Goal: Transaction & Acquisition: Book appointment/travel/reservation

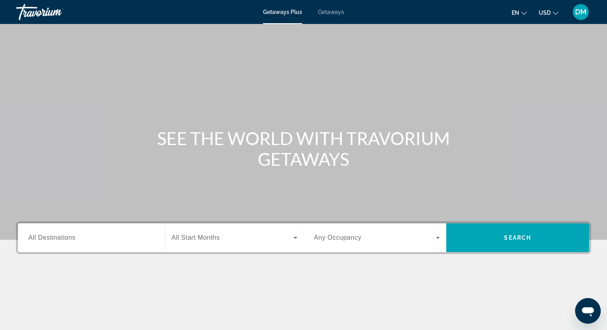
click at [334, 13] on span "Getaways" at bounding box center [331, 12] width 26 height 6
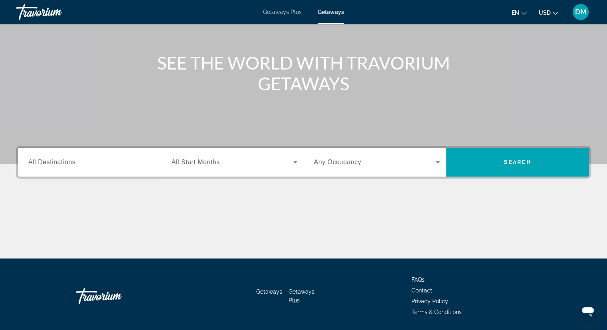
scroll to position [62, 0]
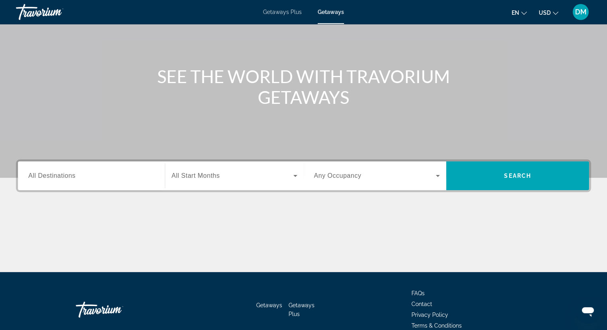
click at [69, 176] on span "All Destinations" at bounding box center [51, 175] width 47 height 7
click at [69, 176] on input "Destination All Destinations" at bounding box center [91, 176] width 126 height 10
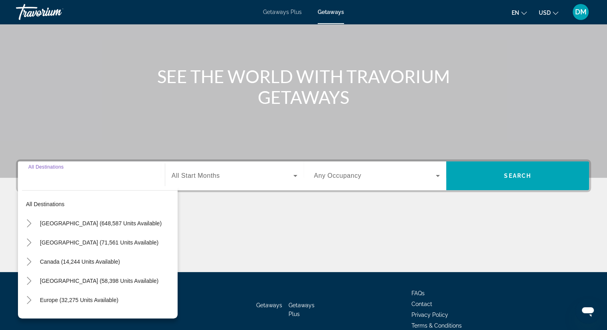
scroll to position [102, 0]
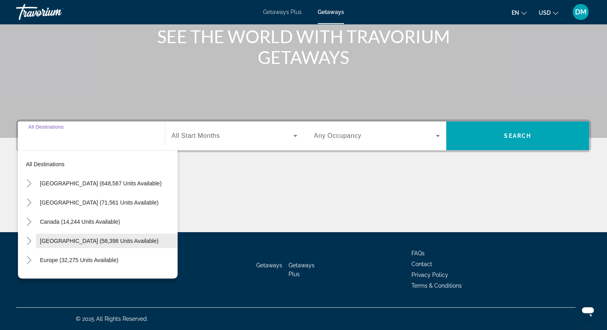
click at [75, 239] on span "[GEOGRAPHIC_DATA] (58,398 units available)" at bounding box center [99, 240] width 118 height 6
type input "**********"
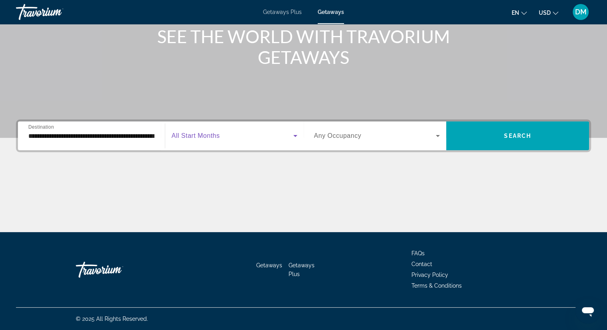
click at [237, 139] on span "Search widget" at bounding box center [233, 136] width 122 height 10
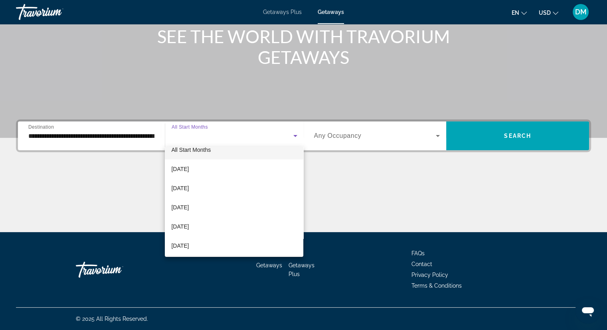
scroll to position [5, 0]
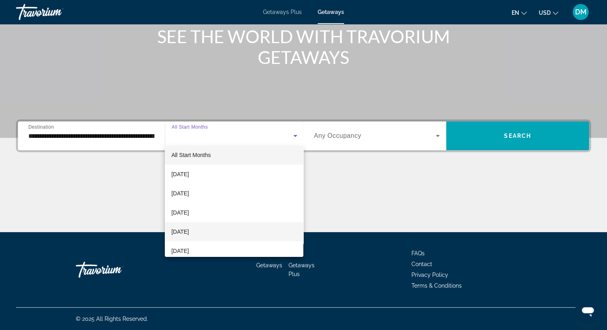
click at [187, 229] on span "[DATE]" at bounding box center [180, 232] width 18 height 10
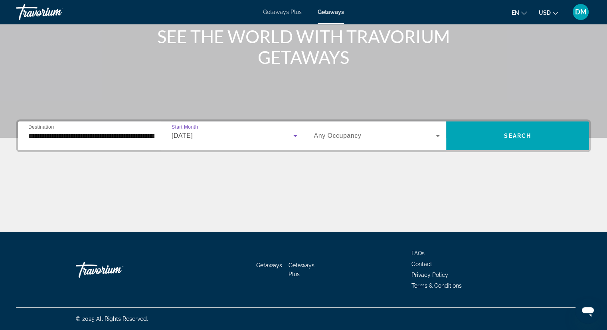
click at [331, 138] on span "Any Occupancy" at bounding box center [337, 135] width 47 height 7
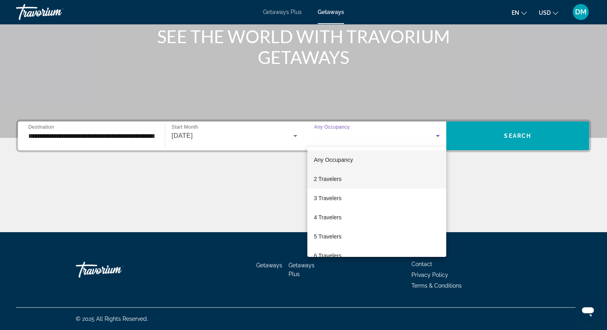
click at [326, 180] on span "2 Travelers" at bounding box center [328, 179] width 28 height 10
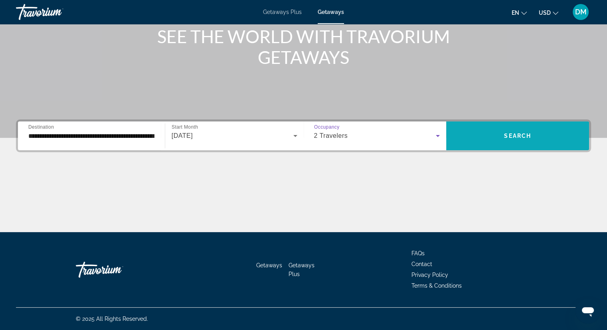
click at [492, 141] on span "Search widget" at bounding box center [517, 135] width 143 height 19
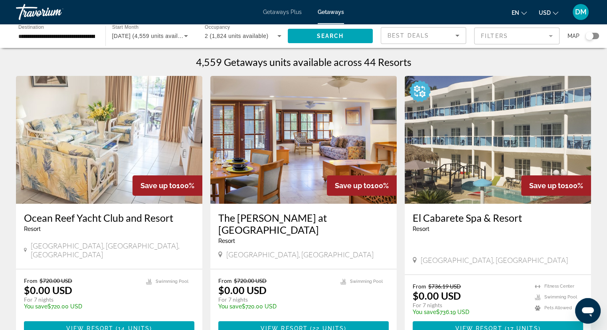
click at [536, 34] on mat-form-field "Filters" at bounding box center [516, 36] width 85 height 17
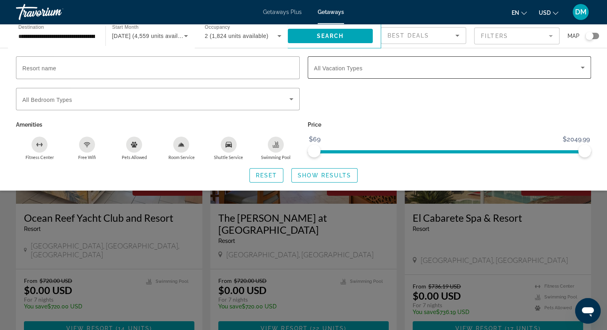
click at [314, 67] on span "All Vacation Types" at bounding box center [338, 68] width 49 height 6
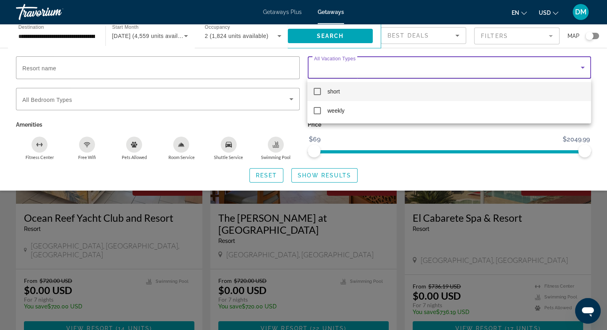
click at [361, 66] on div at bounding box center [303, 165] width 607 height 330
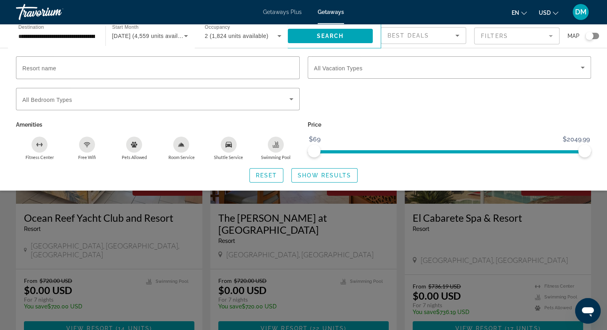
click at [512, 35] on mat-form-field "Filters" at bounding box center [516, 36] width 85 height 17
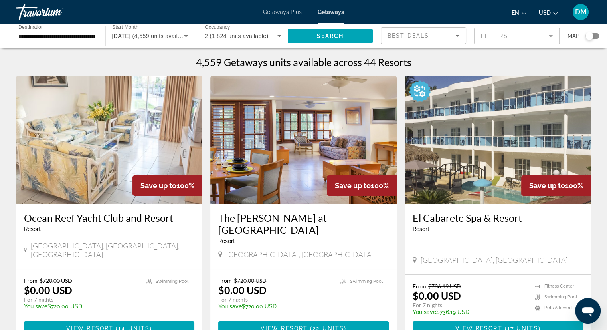
click at [512, 35] on mat-form-field "Filters" at bounding box center [516, 36] width 85 height 17
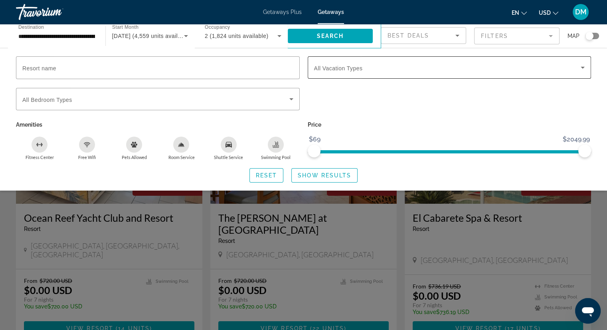
click at [477, 70] on span "Search widget" at bounding box center [447, 68] width 267 height 10
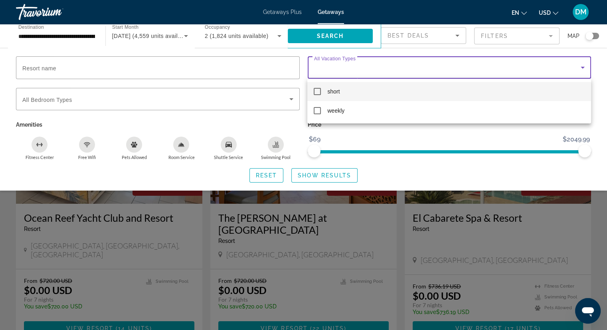
click at [454, 64] on div at bounding box center [303, 165] width 607 height 330
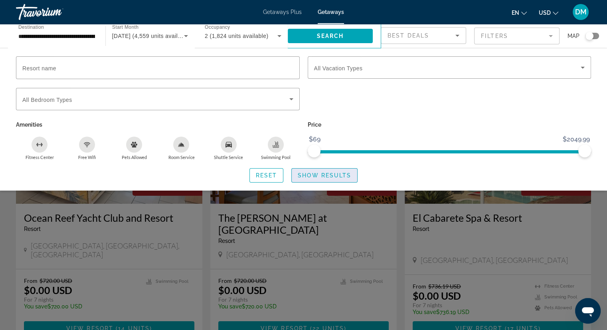
click at [341, 174] on span "Show Results" at bounding box center [324, 175] width 53 height 6
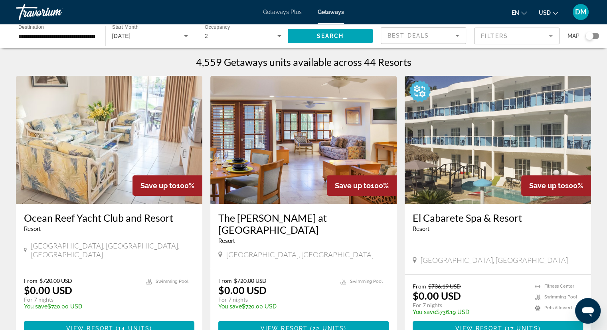
click at [269, 14] on span "Getaways Plus" at bounding box center [282, 12] width 39 height 6
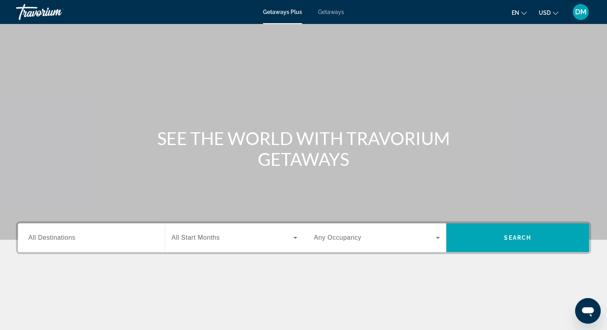
click at [150, 231] on div "Search widget" at bounding box center [91, 237] width 126 height 23
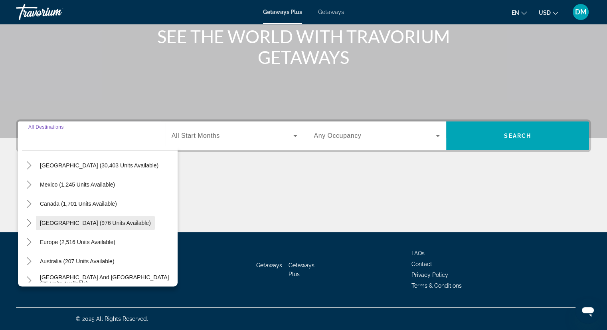
scroll to position [40, 0]
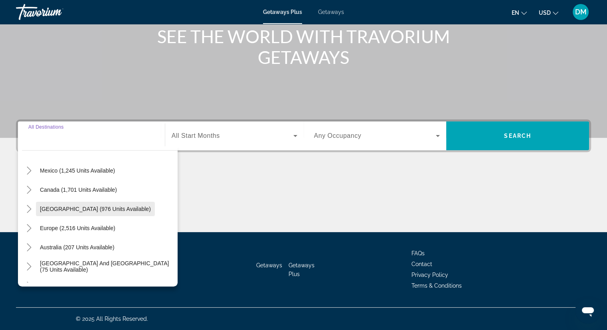
click at [90, 209] on span "[GEOGRAPHIC_DATA] (976 units available)" at bounding box center [95, 208] width 111 height 6
type input "**********"
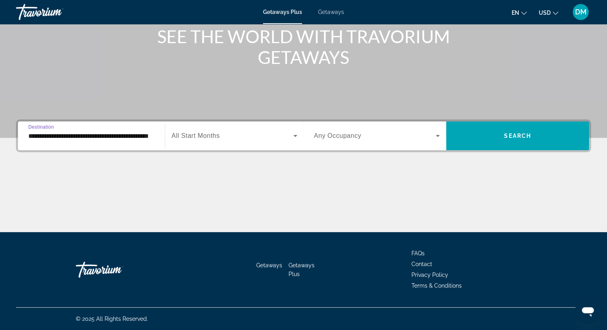
click at [235, 137] on span "Search widget" at bounding box center [233, 136] width 122 height 10
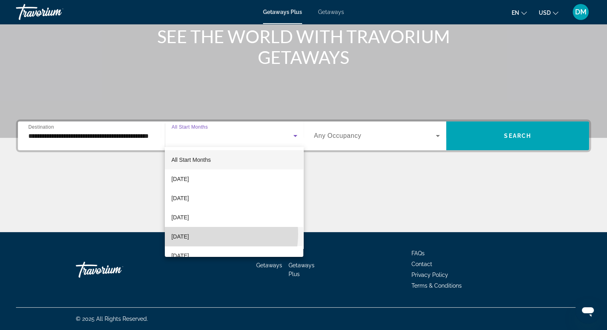
click at [189, 233] on span "[DATE]" at bounding box center [180, 236] width 18 height 10
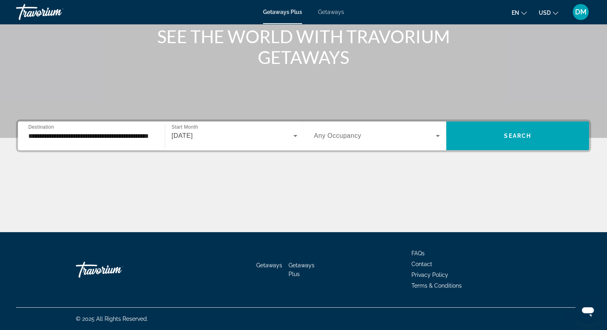
click at [330, 136] on span "Any Occupancy" at bounding box center [337, 135] width 47 height 7
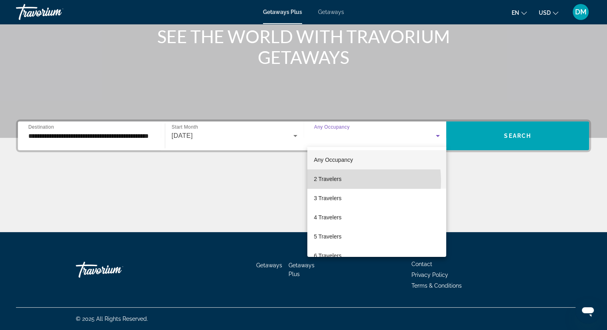
click at [336, 181] on span "2 Travelers" at bounding box center [328, 179] width 28 height 10
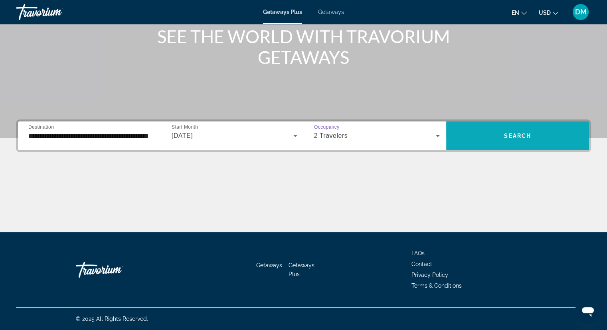
click at [501, 130] on span "Search widget" at bounding box center [517, 135] width 143 height 19
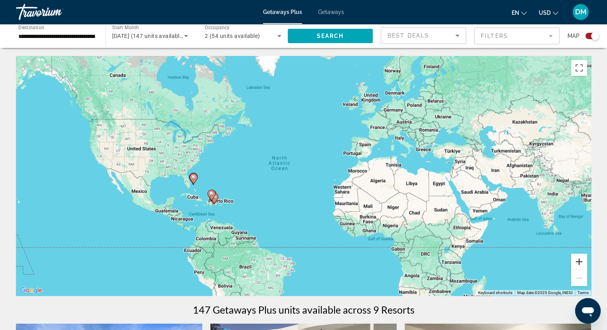
click at [580, 261] on button "Zoom in" at bounding box center [579, 261] width 16 height 16
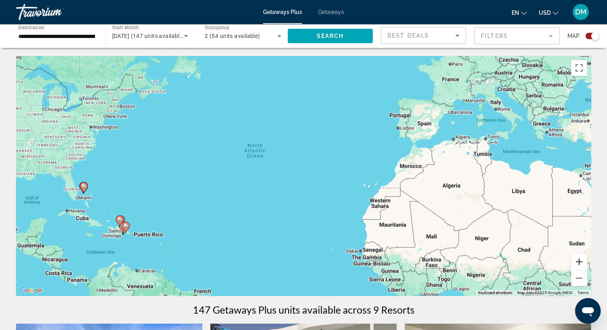
click at [580, 261] on button "Zoom in" at bounding box center [579, 261] width 16 height 16
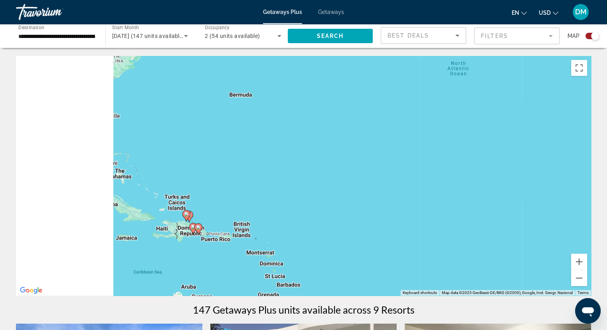
drag, startPoint x: 204, startPoint y: 217, endPoint x: 557, endPoint y: 143, distance: 360.5
click at [557, 143] on div "To activate drag with keyboard, press Alt + Enter. Once in keyboard drag state,…" at bounding box center [303, 175] width 575 height 239
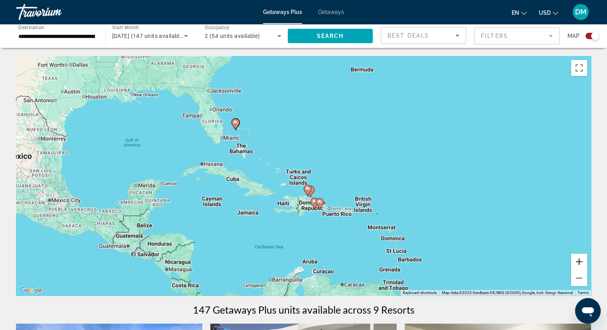
click at [578, 261] on button "Zoom in" at bounding box center [579, 261] width 16 height 16
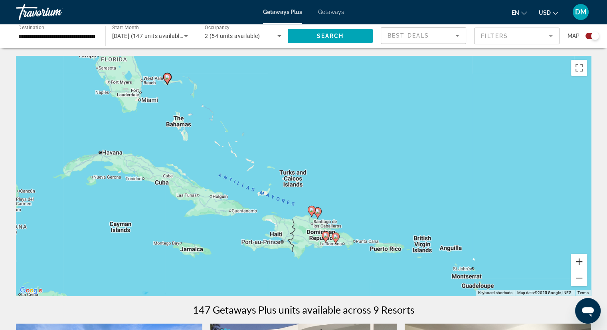
click at [578, 261] on button "Zoom in" at bounding box center [579, 261] width 16 height 16
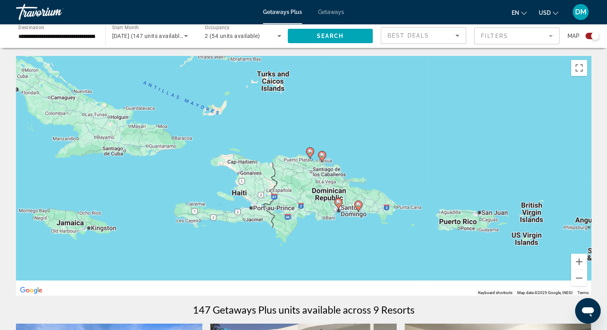
drag, startPoint x: 444, startPoint y: 234, endPoint x: 444, endPoint y: 136, distance: 98.1
click at [444, 136] on div "To activate drag with keyboard, press Alt + Enter. Once in keyboard drag state,…" at bounding box center [303, 175] width 575 height 239
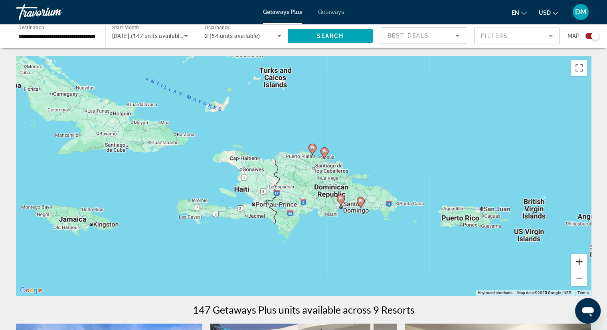
click at [582, 258] on button "Zoom in" at bounding box center [579, 261] width 16 height 16
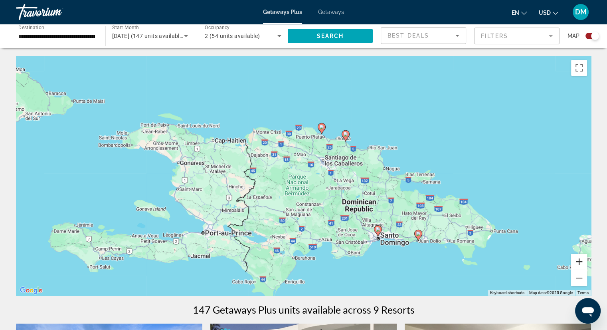
click at [582, 258] on button "Zoom in" at bounding box center [579, 261] width 16 height 16
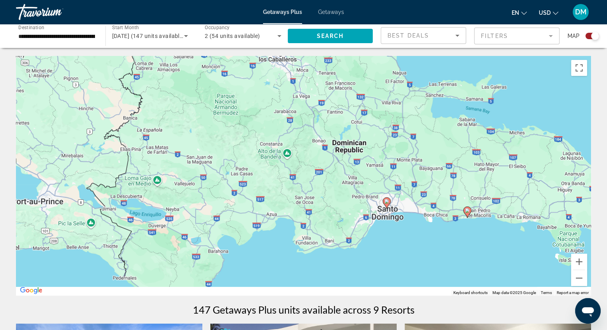
drag, startPoint x: 492, startPoint y: 238, endPoint x: 417, endPoint y: 130, distance: 131.8
click at [417, 130] on div "To activate drag with keyboard, press Alt + Enter. Once in keyboard drag state,…" at bounding box center [303, 175] width 575 height 239
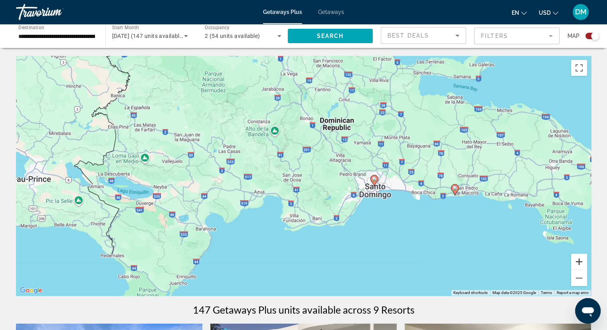
click at [578, 259] on button "Zoom in" at bounding box center [579, 261] width 16 height 16
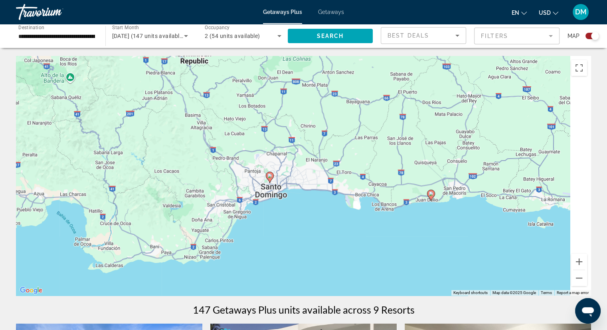
drag, startPoint x: 523, startPoint y: 207, endPoint x: 346, endPoint y: 192, distance: 178.1
click at [346, 192] on div "To activate drag with keyboard, press Alt + Enter. Once in keyboard drag state,…" at bounding box center [303, 175] width 575 height 239
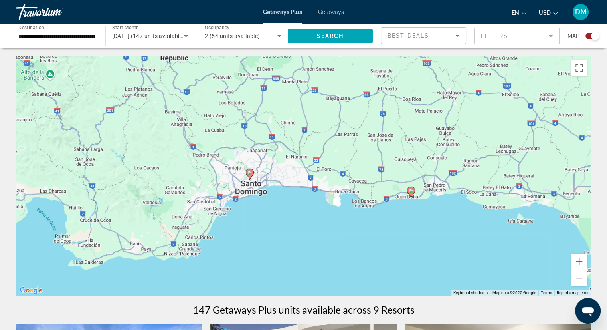
drag, startPoint x: 460, startPoint y: 214, endPoint x: 439, endPoint y: 210, distance: 21.1
click at [439, 210] on div "To activate drag with keyboard, press Alt + Enter. Once in keyboard drag state,…" at bounding box center [303, 175] width 575 height 239
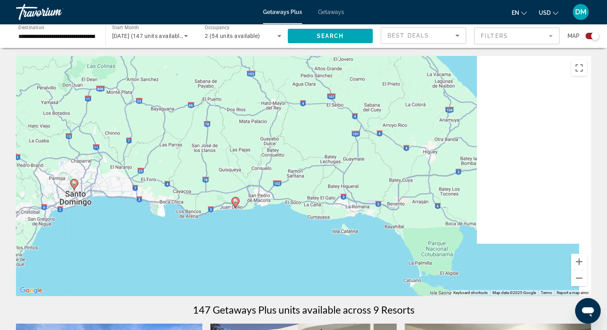
drag, startPoint x: 519, startPoint y: 189, endPoint x: 270, endPoint y: 207, distance: 250.4
click at [270, 207] on div "To activate drag with keyboard, press Alt + Enter. Once in keyboard drag state,…" at bounding box center [303, 175] width 575 height 239
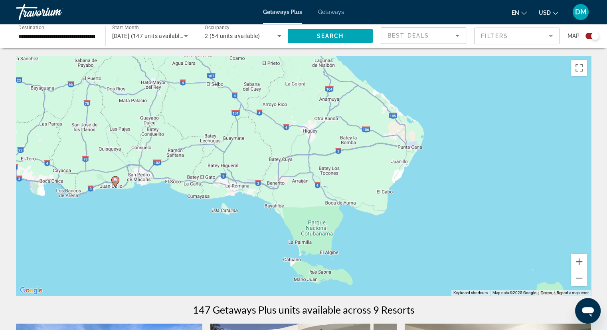
drag, startPoint x: 328, startPoint y: 213, endPoint x: 345, endPoint y: 174, distance: 42.0
click at [345, 174] on div "To activate drag with keyboard, press Alt + Enter. Once in keyboard drag state,…" at bounding box center [303, 175] width 575 height 239
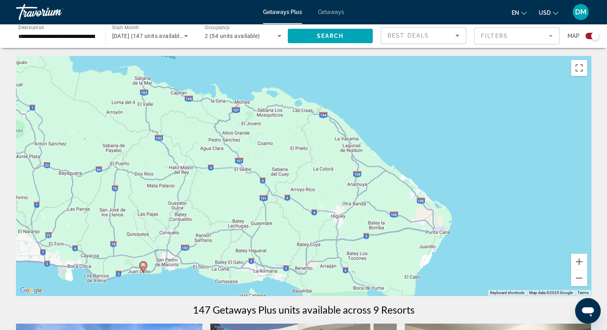
drag, startPoint x: 240, startPoint y: 175, endPoint x: 278, endPoint y: 267, distance: 100.2
click at [278, 267] on div "To activate drag with keyboard, press Alt + Enter. Once in keyboard drag state,…" at bounding box center [303, 175] width 575 height 239
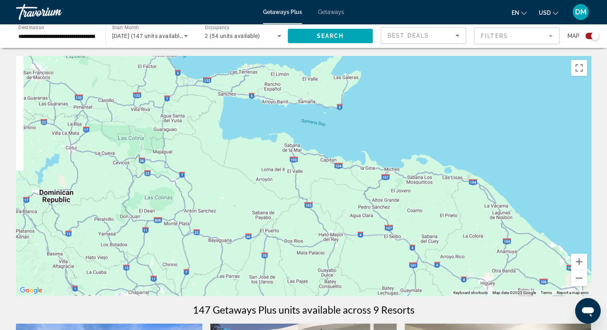
drag, startPoint x: 192, startPoint y: 173, endPoint x: 330, endPoint y: 231, distance: 150.2
click at [330, 231] on div "To activate drag with keyboard, press Alt + Enter. Once in keyboard drag state,…" at bounding box center [303, 175] width 575 height 239
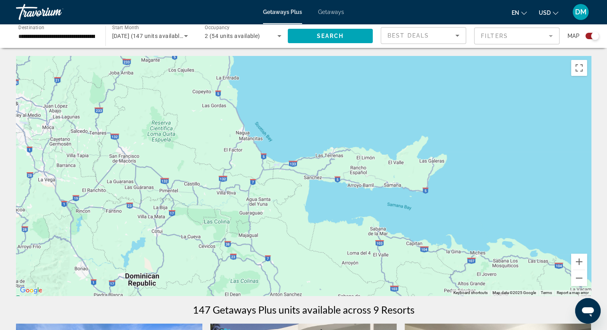
drag, startPoint x: 223, startPoint y: 170, endPoint x: 310, endPoint y: 256, distance: 122.4
click at [310, 256] on div "To activate drag with keyboard, press Alt + Enter. Once in keyboard drag state,…" at bounding box center [303, 175] width 575 height 239
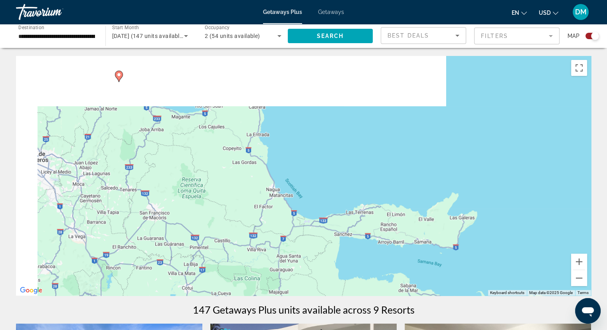
drag, startPoint x: 254, startPoint y: 221, endPoint x: 271, endPoint y: 252, distance: 35.4
click at [271, 252] on div "To activate drag with keyboard, press Alt + Enter. Once in keyboard drag state,…" at bounding box center [303, 175] width 575 height 239
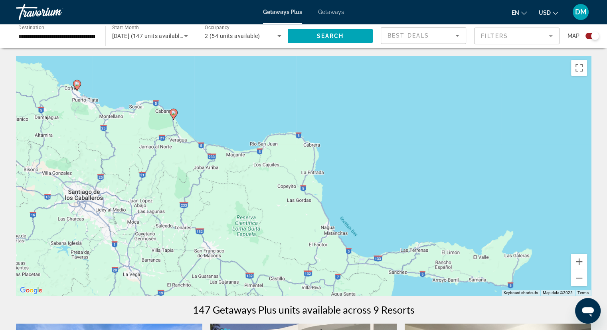
drag, startPoint x: 228, startPoint y: 184, endPoint x: 305, endPoint y: 201, distance: 78.8
click at [305, 201] on div "To activate drag with keyboard, press Alt + Enter. Once in keyboard drag state,…" at bounding box center [303, 175] width 575 height 239
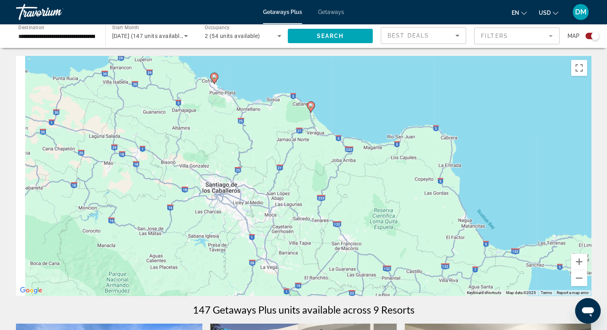
drag, startPoint x: 224, startPoint y: 194, endPoint x: 417, endPoint y: 176, distance: 194.3
click at [412, 176] on div "To activate drag with keyboard, press Alt + Enter. Once in keyboard drag state,…" at bounding box center [303, 175] width 575 height 239
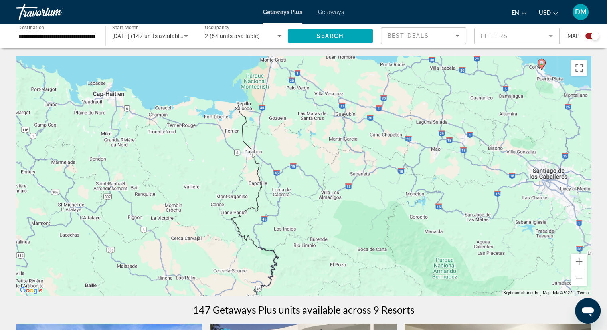
drag, startPoint x: 353, startPoint y: 186, endPoint x: 345, endPoint y: 157, distance: 30.8
click at [347, 163] on div "To activate drag with keyboard, press Alt + Enter. Once in keyboard drag state,…" at bounding box center [303, 175] width 575 height 239
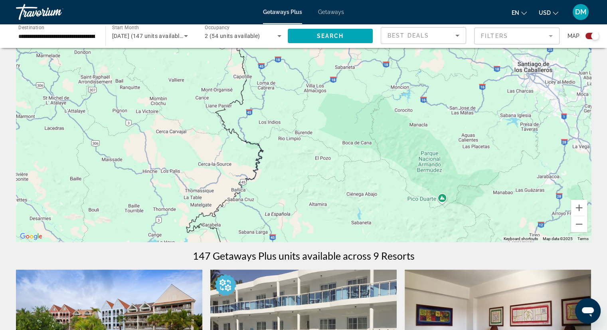
scroll to position [40, 0]
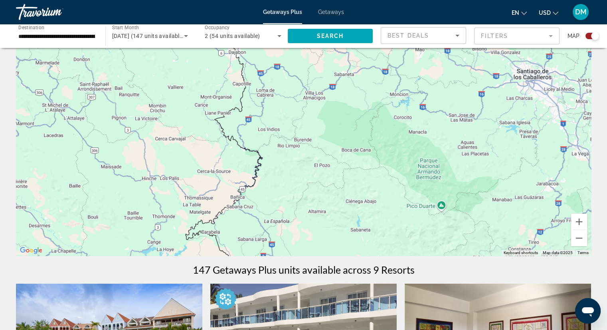
drag, startPoint x: 324, startPoint y: 168, endPoint x: 345, endPoint y: 115, distance: 57.1
click at [345, 115] on div "To activate drag with keyboard, press Alt + Enter. Once in keyboard drag state,…" at bounding box center [303, 135] width 575 height 239
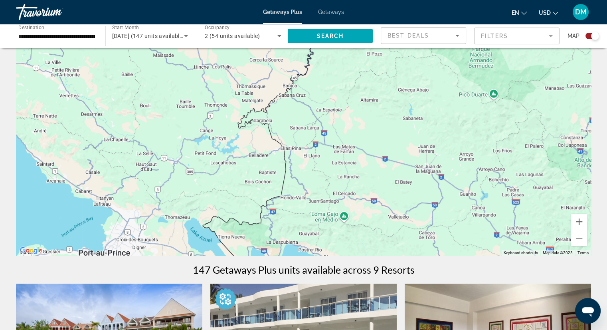
drag, startPoint x: 287, startPoint y: 154, endPoint x: 392, endPoint y: 124, distance: 108.7
click at [389, 124] on div "Main content" at bounding box center [303, 135] width 575 height 239
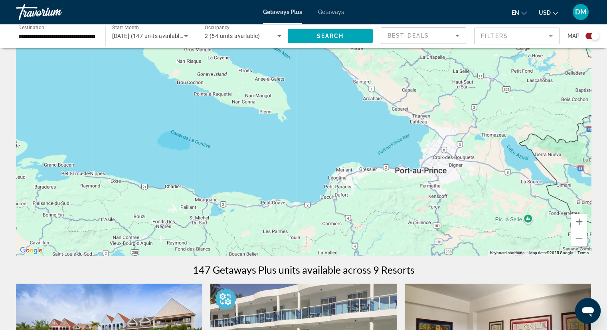
drag, startPoint x: 421, startPoint y: 168, endPoint x: 419, endPoint y: 176, distance: 7.6
click at [419, 176] on div "Main content" at bounding box center [303, 135] width 575 height 239
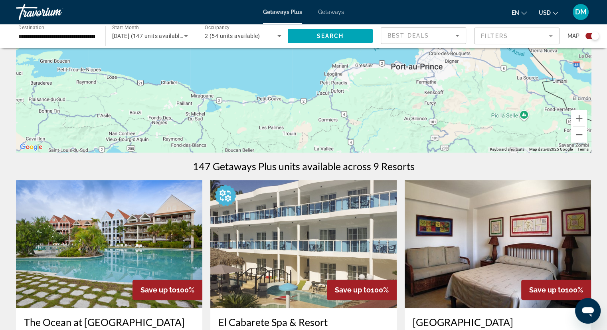
scroll to position [80, 0]
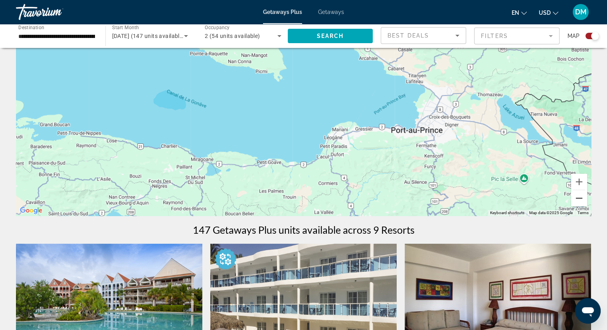
click at [578, 198] on button "Zoom out" at bounding box center [579, 198] width 16 height 16
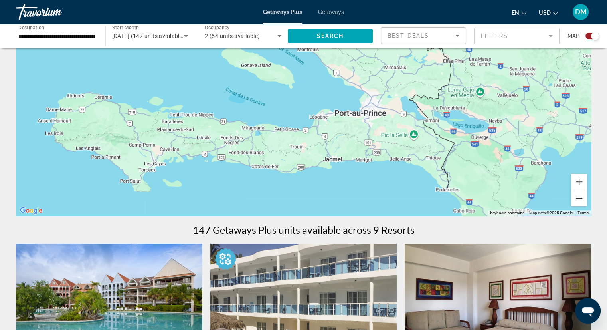
click at [578, 198] on button "Zoom out" at bounding box center [579, 198] width 16 height 16
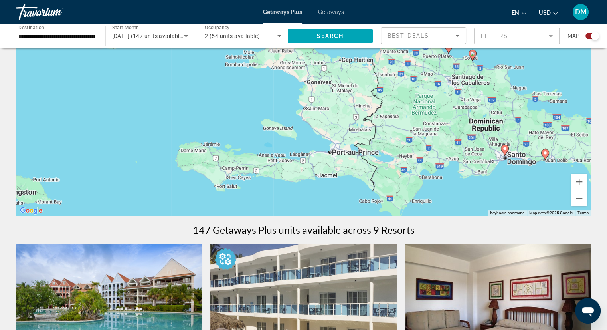
drag, startPoint x: 394, startPoint y: 124, endPoint x: 392, endPoint y: 174, distance: 49.9
click at [392, 174] on div "To activate drag with keyboard, press Alt + Enter. Once in keyboard drag state,…" at bounding box center [303, 95] width 575 height 239
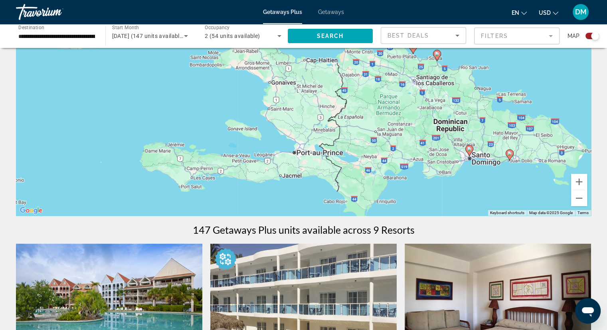
drag, startPoint x: 407, startPoint y: 142, endPoint x: 371, endPoint y: 143, distance: 35.5
click at [371, 143] on div "To activate drag with keyboard, press Alt + Enter. Once in keyboard drag state,…" at bounding box center [303, 95] width 575 height 239
click at [581, 198] on button "Zoom out" at bounding box center [579, 198] width 16 height 16
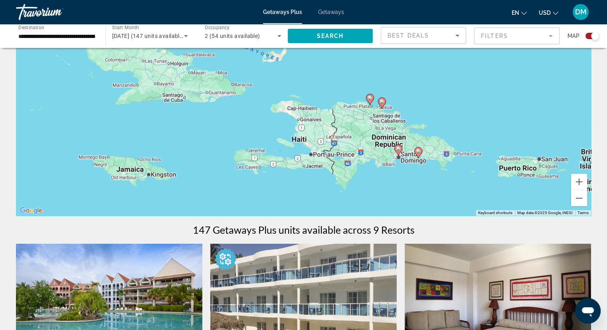
drag, startPoint x: 454, startPoint y: 173, endPoint x: 466, endPoint y: 204, distance: 33.9
click at [466, 204] on div "To activate drag with keyboard, press Alt + Enter. Once in keyboard drag state,…" at bounding box center [303, 95] width 575 height 239
click at [525, 41] on mat-form-field "Filters" at bounding box center [516, 36] width 85 height 17
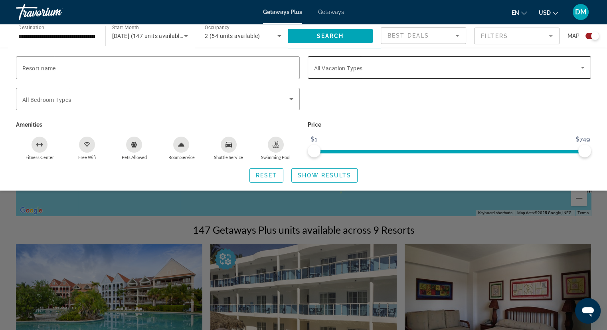
click at [326, 69] on span "All Vacation Types" at bounding box center [338, 68] width 49 height 6
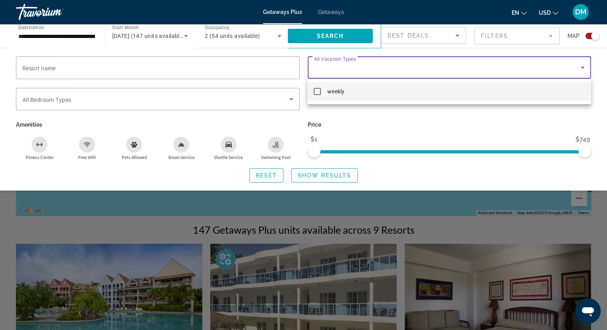
click at [383, 132] on div at bounding box center [303, 165] width 607 height 330
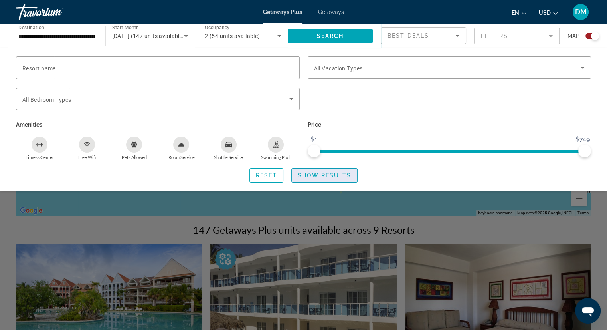
click at [323, 174] on span "Show Results" at bounding box center [324, 175] width 53 height 6
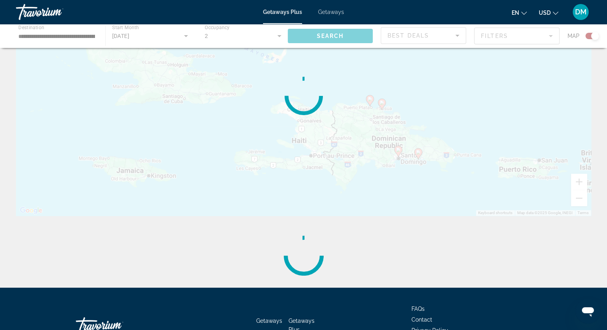
scroll to position [0, 0]
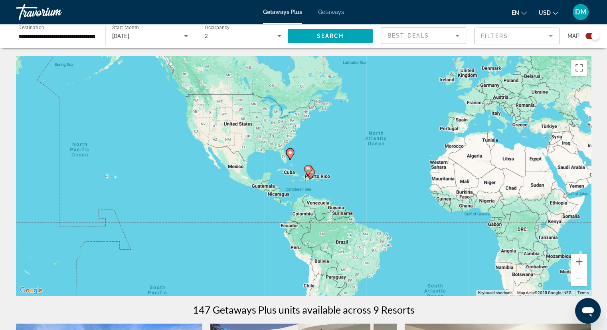
click at [290, 150] on image "Main content" at bounding box center [290, 152] width 5 height 5
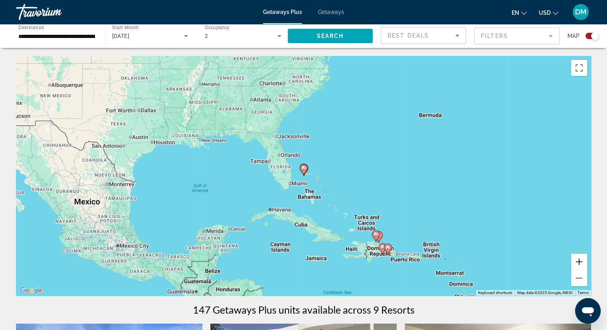
click at [581, 263] on button "Zoom in" at bounding box center [579, 261] width 16 height 16
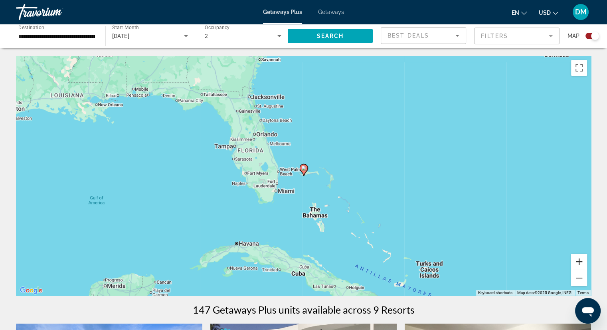
click at [582, 261] on button "Zoom in" at bounding box center [579, 261] width 16 height 16
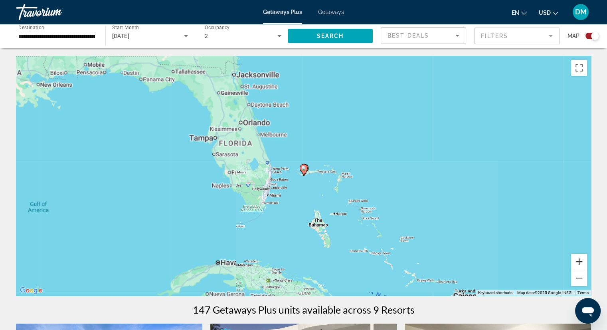
click at [582, 261] on button "Zoom in" at bounding box center [579, 261] width 16 height 16
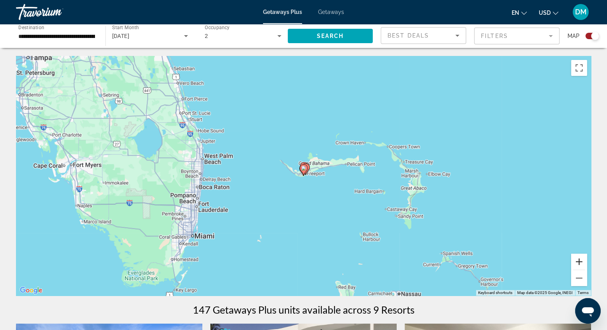
click at [582, 261] on button "Zoom in" at bounding box center [579, 261] width 16 height 16
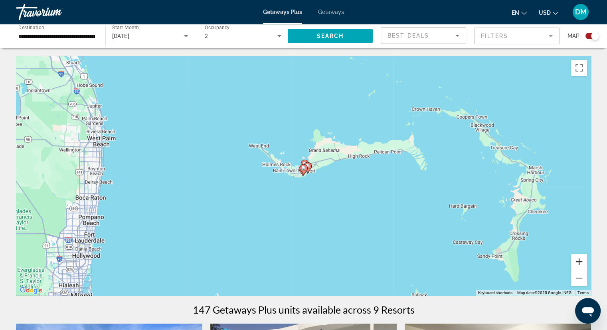
click at [582, 261] on button "Zoom in" at bounding box center [579, 261] width 16 height 16
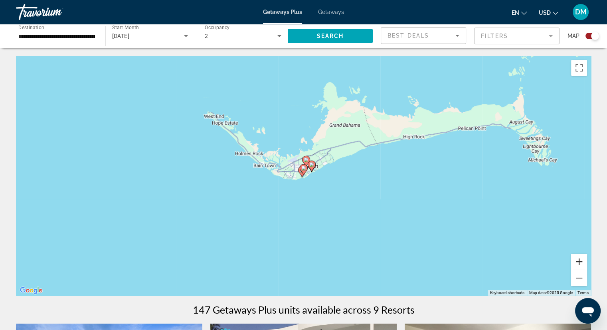
click at [582, 261] on button "Zoom in" at bounding box center [579, 261] width 16 height 16
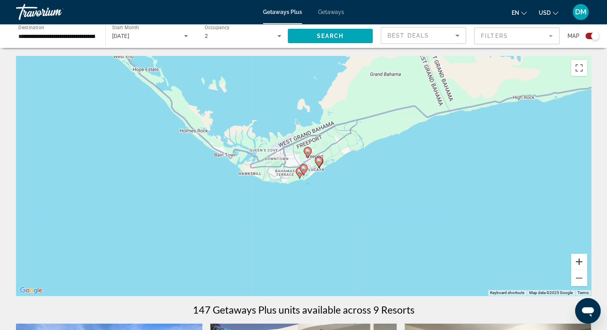
click at [582, 261] on button "Zoom in" at bounding box center [579, 261] width 16 height 16
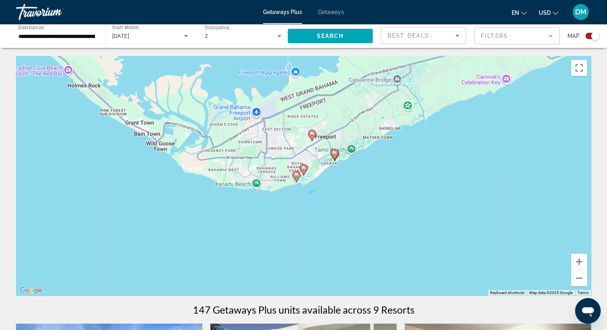
click at [335, 151] on image "Main content" at bounding box center [334, 152] width 5 height 5
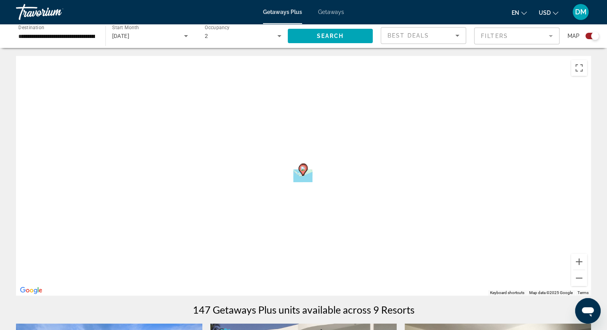
type input "**********"
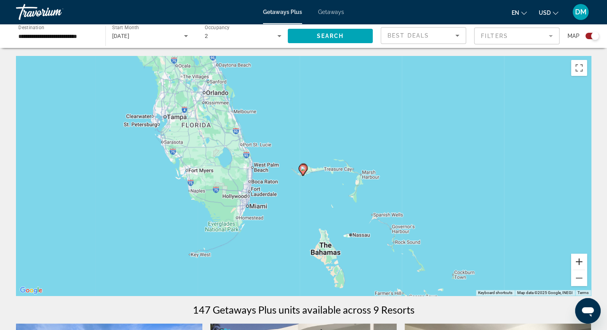
click at [578, 263] on button "Zoom in" at bounding box center [579, 261] width 16 height 16
click at [579, 262] on button "Zoom in" at bounding box center [579, 261] width 16 height 16
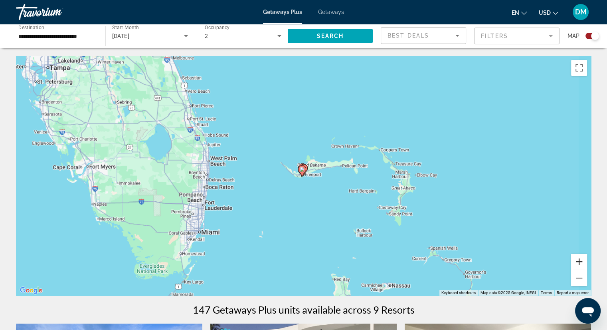
click at [579, 262] on button "Zoom in" at bounding box center [579, 261] width 16 height 16
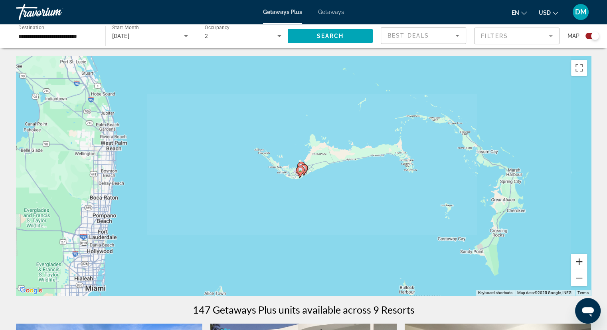
click at [579, 262] on button "Zoom in" at bounding box center [579, 261] width 16 height 16
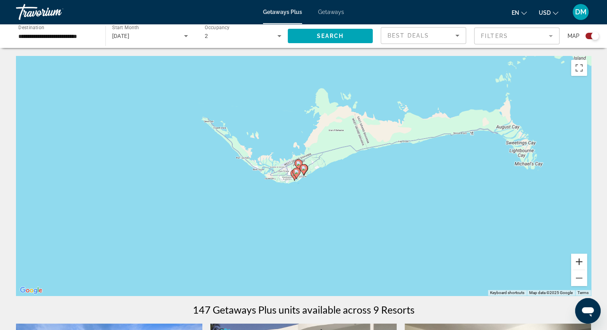
click at [579, 260] on button "Zoom in" at bounding box center [579, 261] width 16 height 16
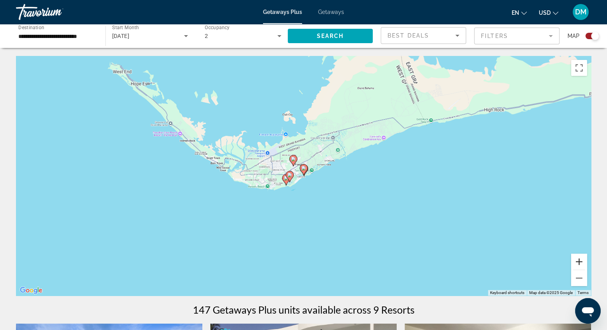
click at [578, 259] on button "Zoom in" at bounding box center [579, 261] width 16 height 16
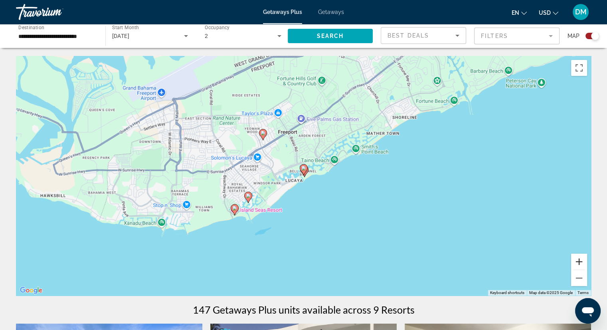
click at [578, 259] on button "Zoom in" at bounding box center [579, 261] width 16 height 16
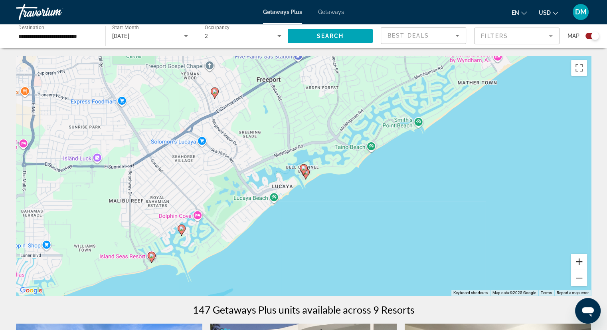
scroll to position [40, 0]
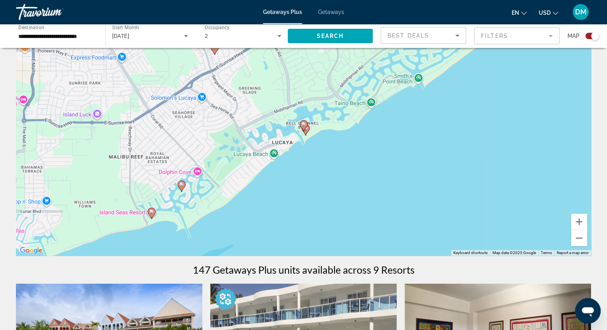
drag, startPoint x: 318, startPoint y: 179, endPoint x: 318, endPoint y: 156, distance: 23.1
click at [318, 155] on div "To activate drag with keyboard, press Alt + Enter. Once in keyboard drag state,…" at bounding box center [303, 135] width 575 height 239
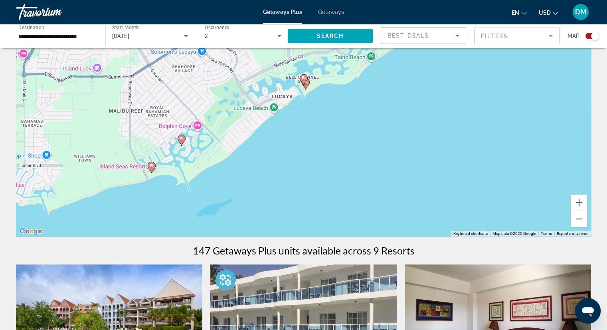
scroll to position [0, 0]
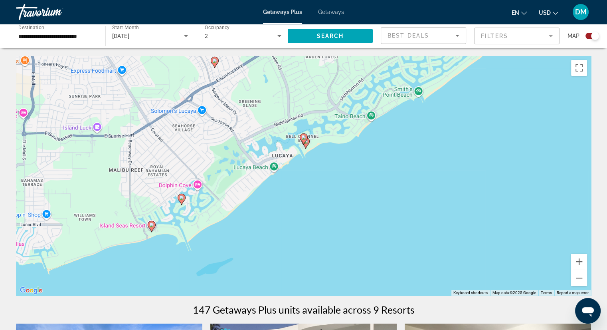
click at [306, 142] on gmp-advanced-marker "Main content" at bounding box center [304, 139] width 8 height 12
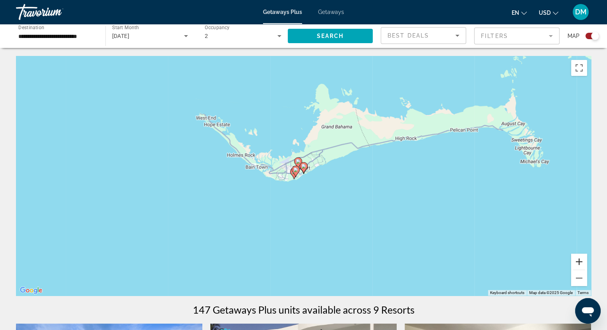
click at [577, 259] on button "Zoom in" at bounding box center [579, 261] width 16 height 16
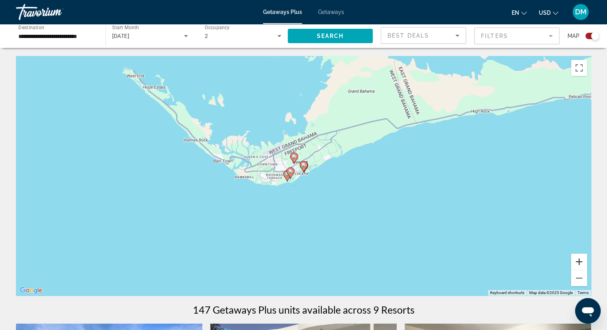
click at [577, 259] on button "Zoom in" at bounding box center [579, 261] width 16 height 16
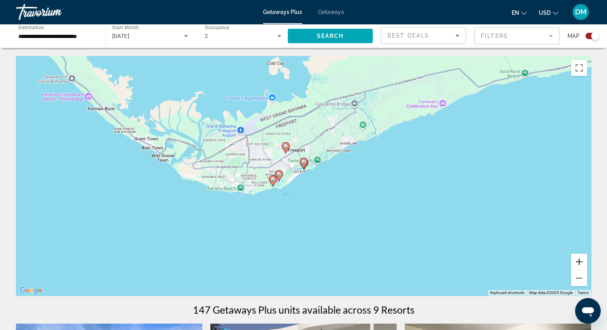
click at [577, 259] on button "Zoom in" at bounding box center [579, 261] width 16 height 16
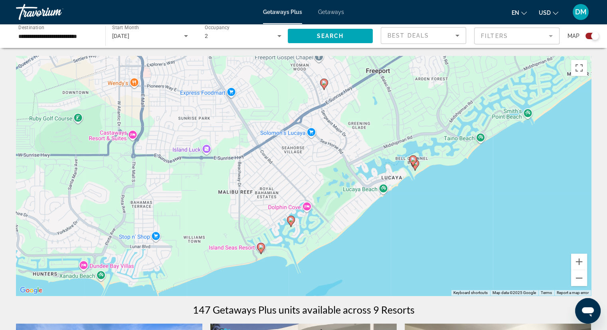
drag, startPoint x: 305, startPoint y: 201, endPoint x: 415, endPoint y: 224, distance: 112.1
click at [415, 224] on div "To activate drag with keyboard, press Alt + Enter. Once in keyboard drag state,…" at bounding box center [303, 175] width 575 height 239
click at [259, 249] on icon "Main content" at bounding box center [260, 248] width 7 height 10
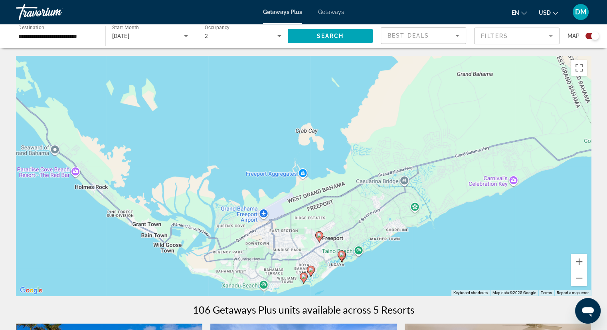
click at [303, 276] on image "Main content" at bounding box center [303, 276] width 5 height 5
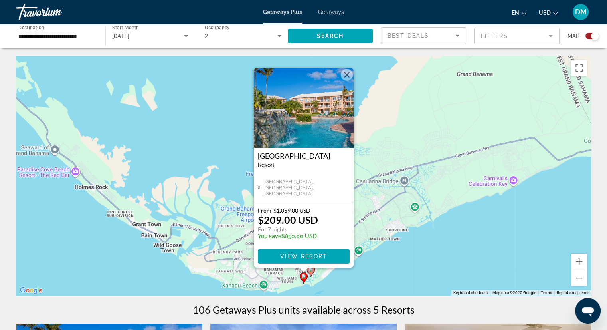
click at [334, 284] on div "To activate drag with keyboard, press Alt + Enter. Once in keyboard drag state,…" at bounding box center [303, 175] width 575 height 239
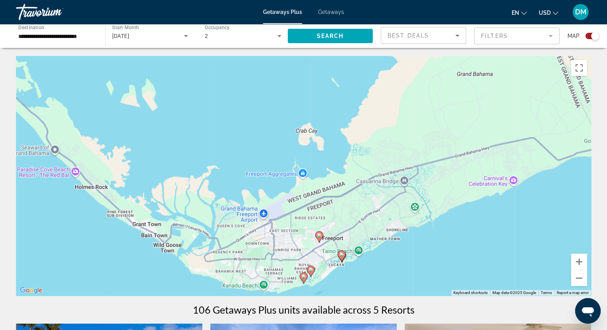
click at [310, 271] on image "Main content" at bounding box center [310, 269] width 5 height 5
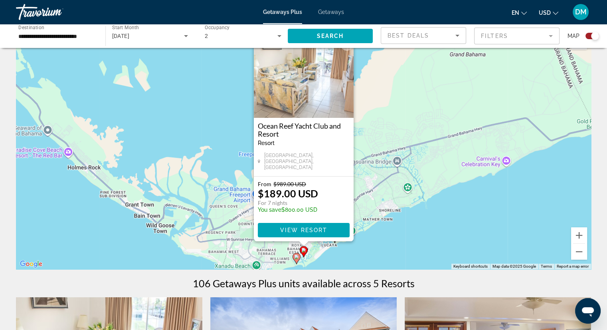
scroll to position [40, 0]
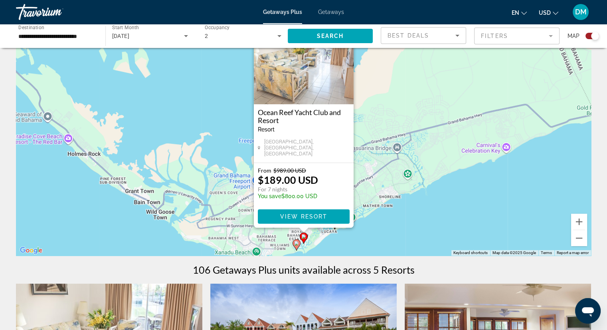
click at [329, 252] on div "To activate drag with keyboard, press Alt + Enter. Once in keyboard drag state,…" at bounding box center [303, 135] width 575 height 239
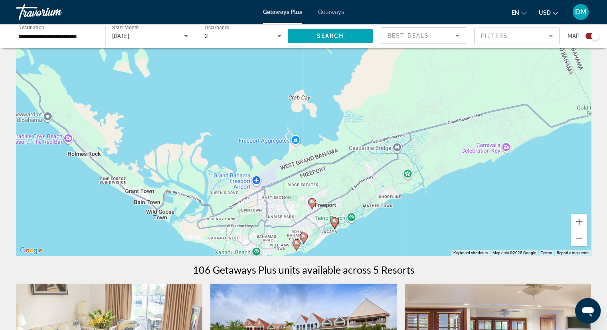
click at [313, 201] on image "Main content" at bounding box center [312, 201] width 5 height 5
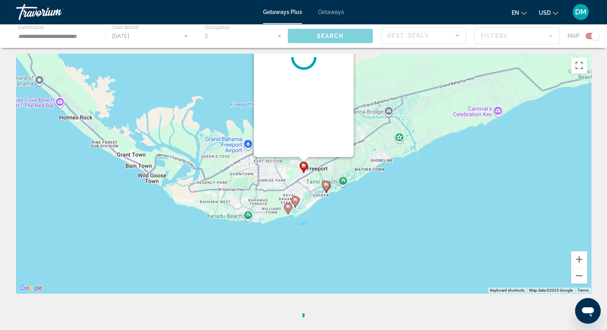
scroll to position [0, 0]
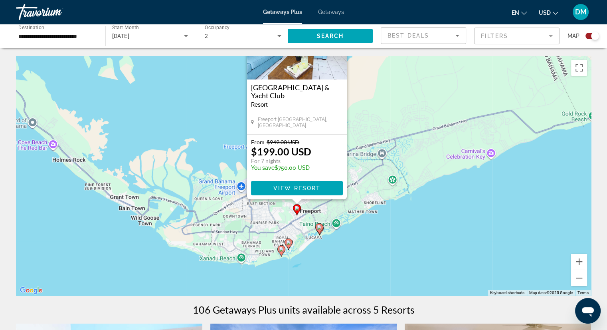
drag, startPoint x: 394, startPoint y: 265, endPoint x: 381, endPoint y: 207, distance: 59.5
click at [383, 207] on div "To activate drag with keyboard, press Alt + Enter. Once in keyboard drag state,…" at bounding box center [303, 175] width 575 height 239
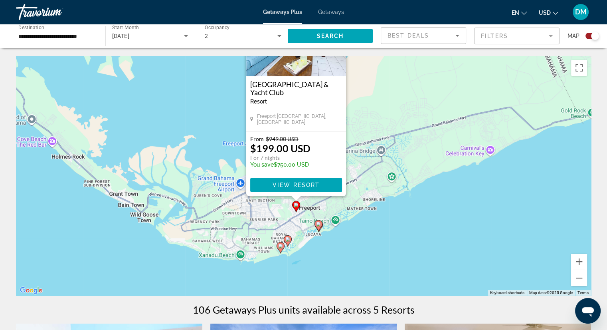
click at [317, 225] on image "Main content" at bounding box center [318, 223] width 5 height 5
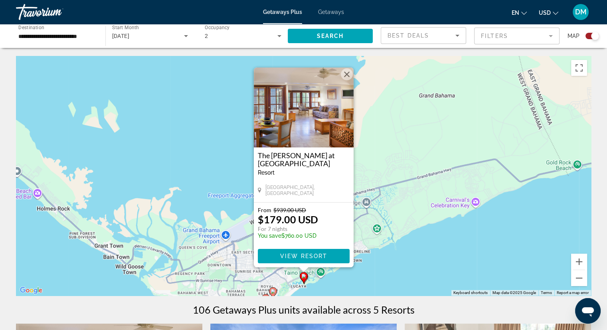
scroll to position [40, 0]
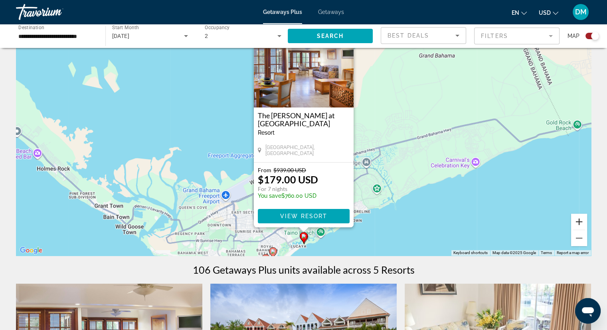
click at [584, 222] on button "Zoom in" at bounding box center [579, 221] width 16 height 16
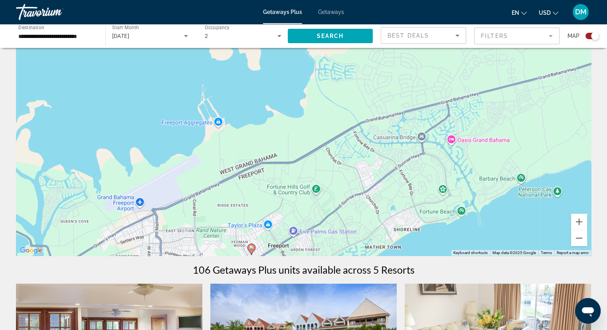
drag, startPoint x: 420, startPoint y: 188, endPoint x: 416, endPoint y: 83, distance: 104.2
click at [417, 80] on div "To activate drag with keyboard, press Alt + Enter. Once in keyboard drag state,…" at bounding box center [303, 135] width 575 height 239
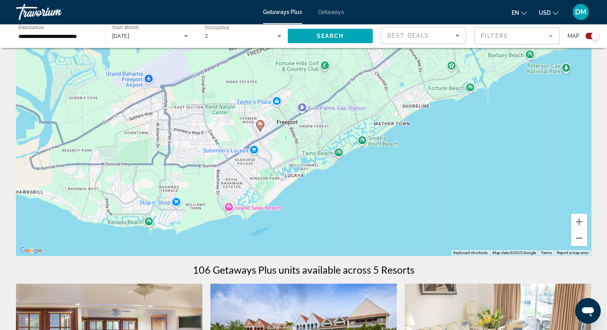
drag, startPoint x: 393, startPoint y: 162, endPoint x: 388, endPoint y: 135, distance: 27.1
click at [388, 135] on div "To activate drag with keyboard, press Alt + Enter. Once in keyboard drag state,…" at bounding box center [303, 135] width 575 height 239
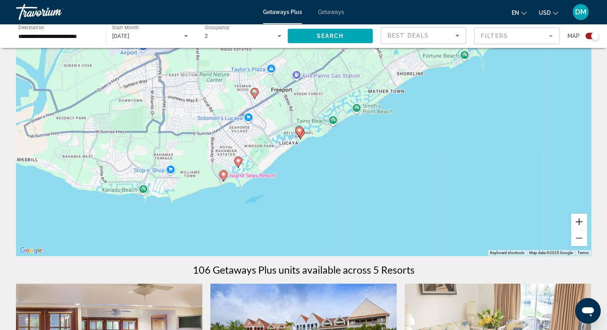
click at [584, 220] on button "Zoom in" at bounding box center [579, 221] width 16 height 16
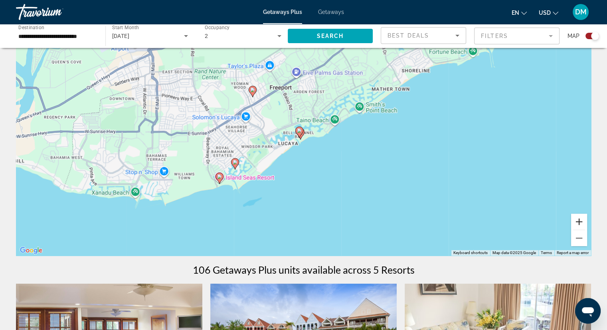
click at [584, 220] on button "Zoom in" at bounding box center [579, 221] width 16 height 16
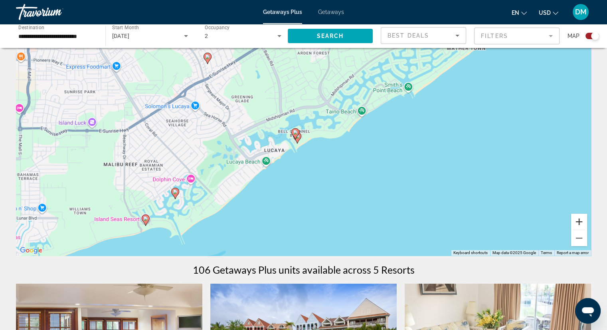
click at [584, 220] on button "Zoom in" at bounding box center [579, 221] width 16 height 16
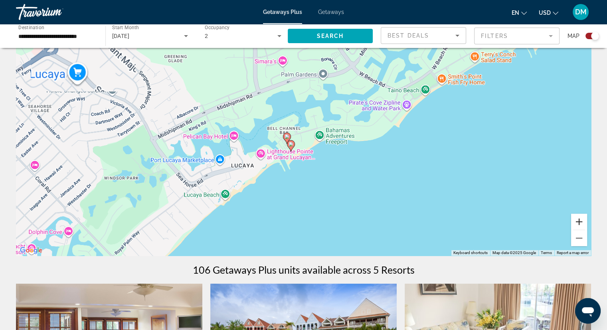
click at [584, 220] on button "Zoom in" at bounding box center [579, 221] width 16 height 16
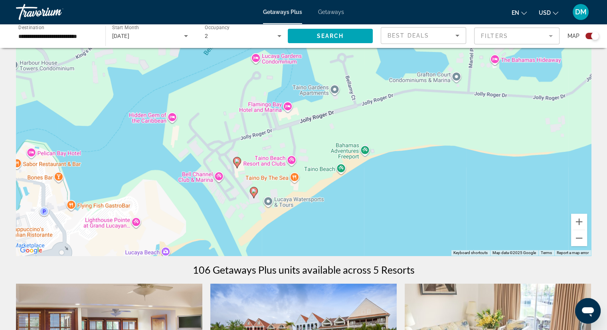
click at [253, 191] on image "Main content" at bounding box center [253, 190] width 5 height 5
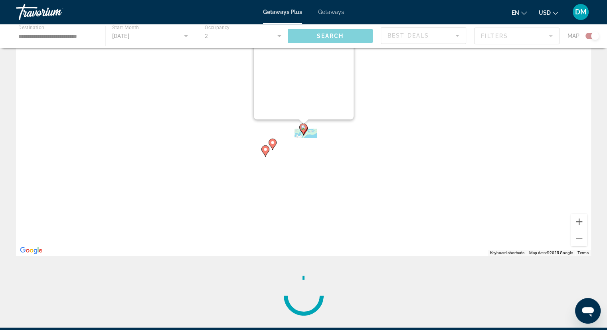
scroll to position [0, 0]
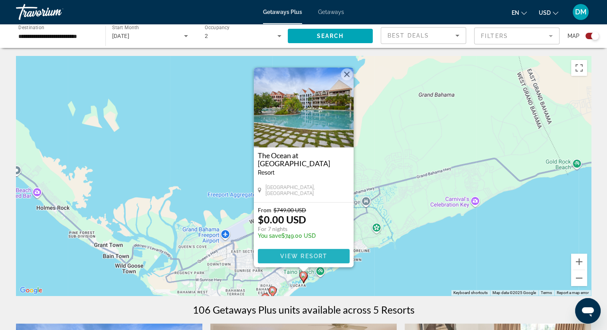
click at [314, 256] on span "View Resort" at bounding box center [303, 256] width 47 height 6
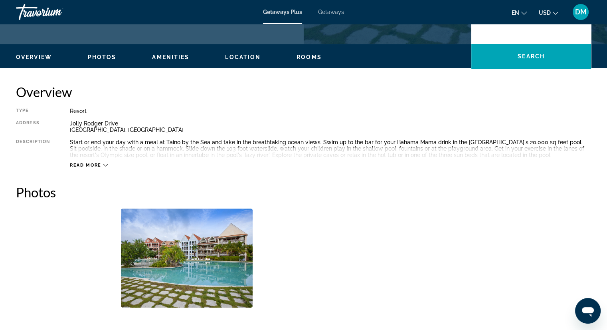
scroll to position [239, 0]
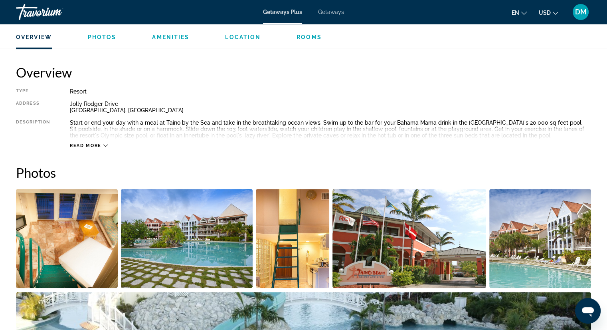
click at [86, 145] on span "Read more" at bounding box center [86, 145] width 32 height 5
